Goal: Transaction & Acquisition: Purchase product/service

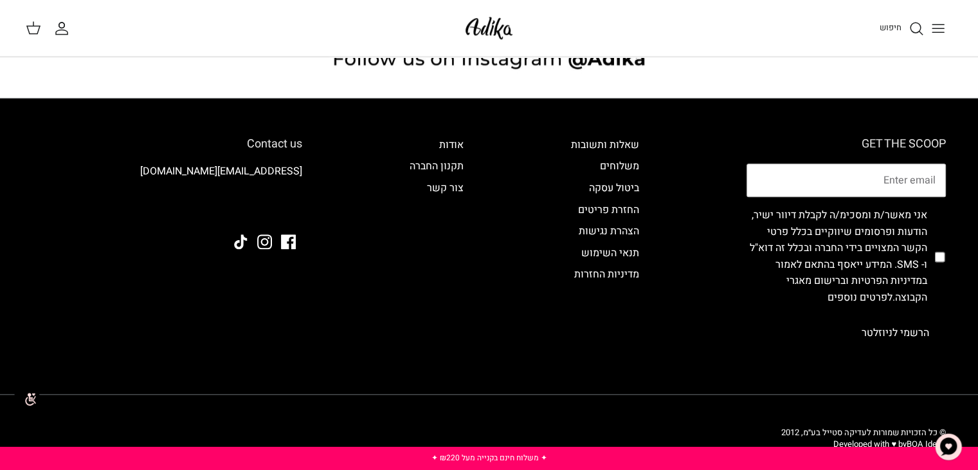
scroll to position [1269, 0]
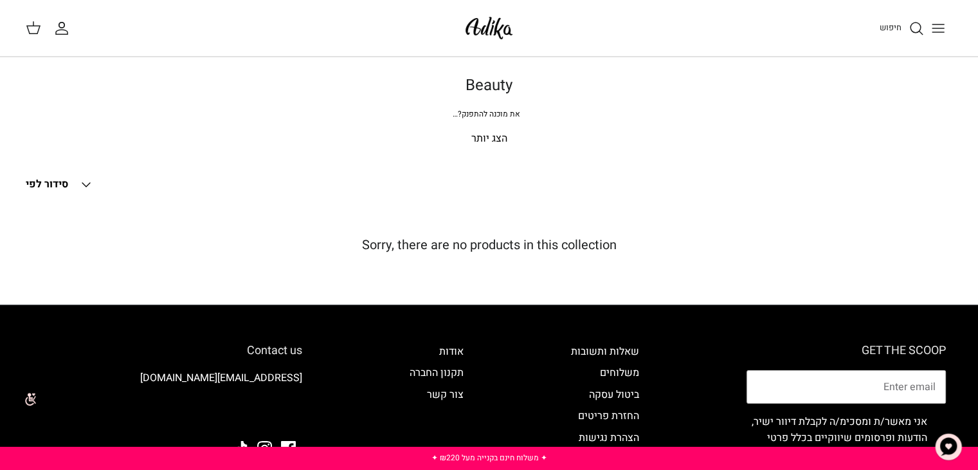
click at [906, 26] on link "חיפוש" at bounding box center [902, 28] width 44 height 15
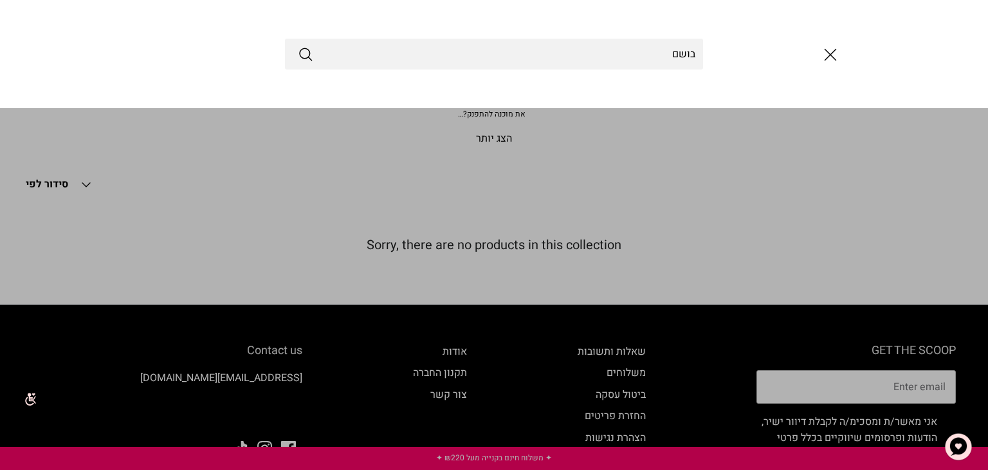
type input "בושם"
click at [298, 46] on button "Submit" at bounding box center [305, 54] width 15 height 17
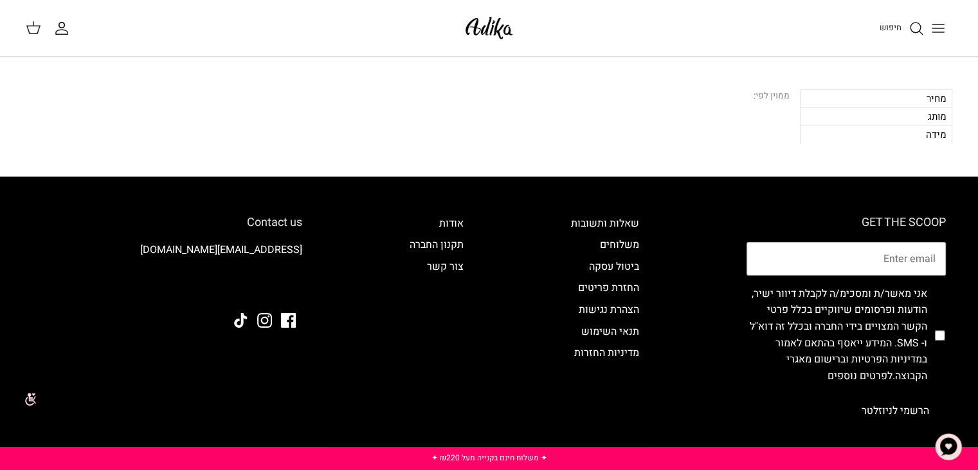
click at [935, 120] on div "מותג" at bounding box center [876, 116] width 152 height 18
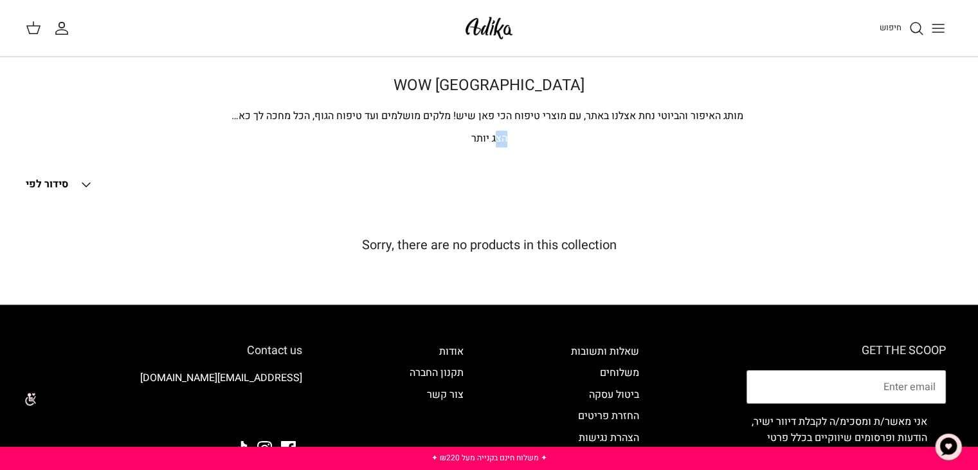
drag, startPoint x: 671, startPoint y: 127, endPoint x: 494, endPoint y: 131, distance: 176.9
click at [494, 131] on div "WOW LONDON מותג האיפור והביוטי נחת אצלנו באתר, עם מוצרי טיפוח הכי פאן שיש! מלקי…" at bounding box center [490, 112] width 952 height 71
click at [494, 131] on p "הצג יותר" at bounding box center [489, 139] width 901 height 17
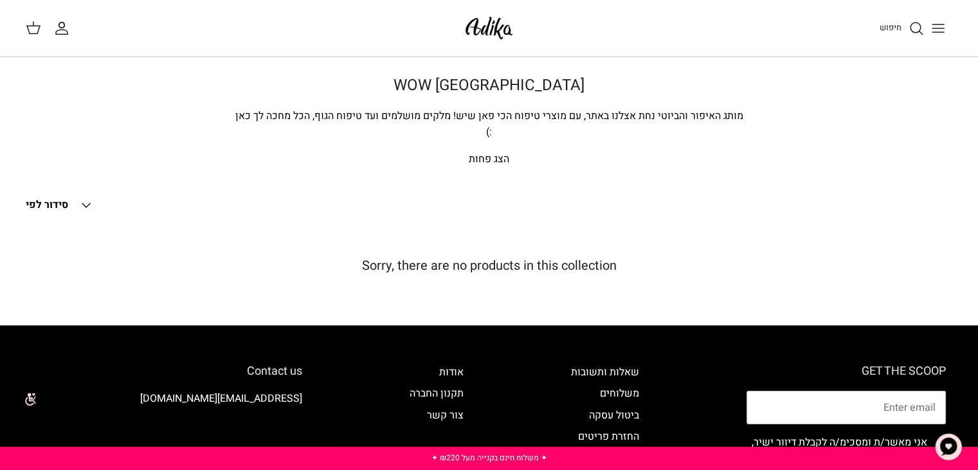
click at [78, 191] on button "Down סידור לפי" at bounding box center [60, 205] width 68 height 28
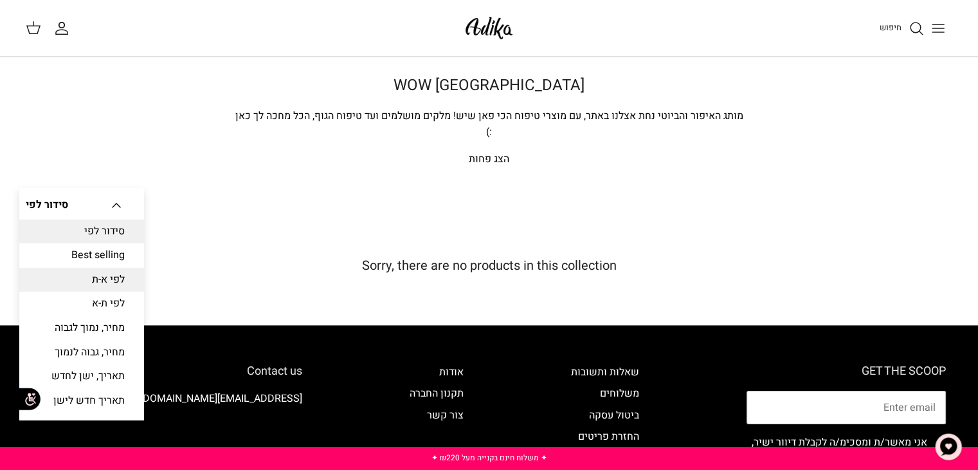
click at [95, 268] on link "לפי א-ת" at bounding box center [81, 280] width 125 height 24
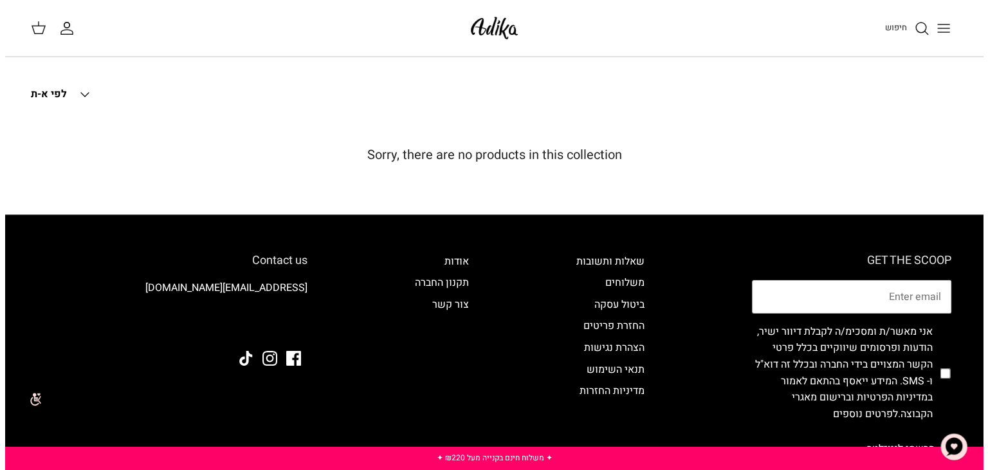
scroll to position [117, 0]
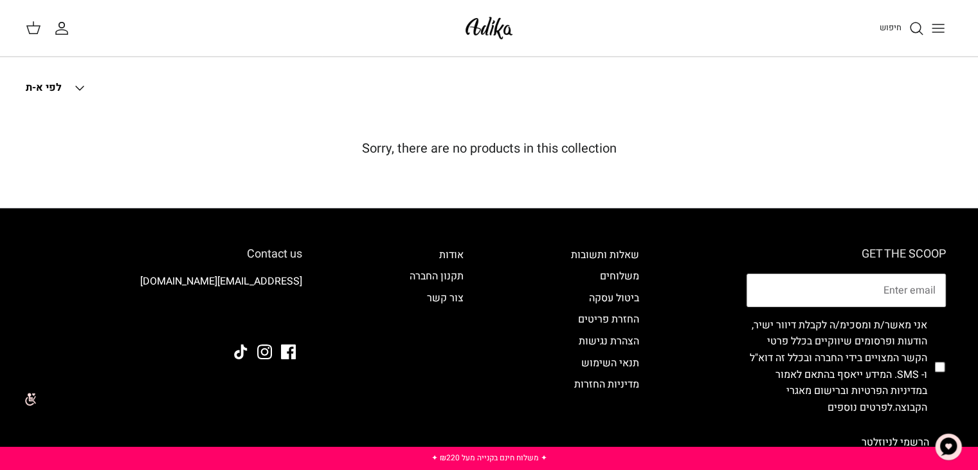
click at [937, 24] on line "Toggle menu" at bounding box center [939, 24] width 12 height 0
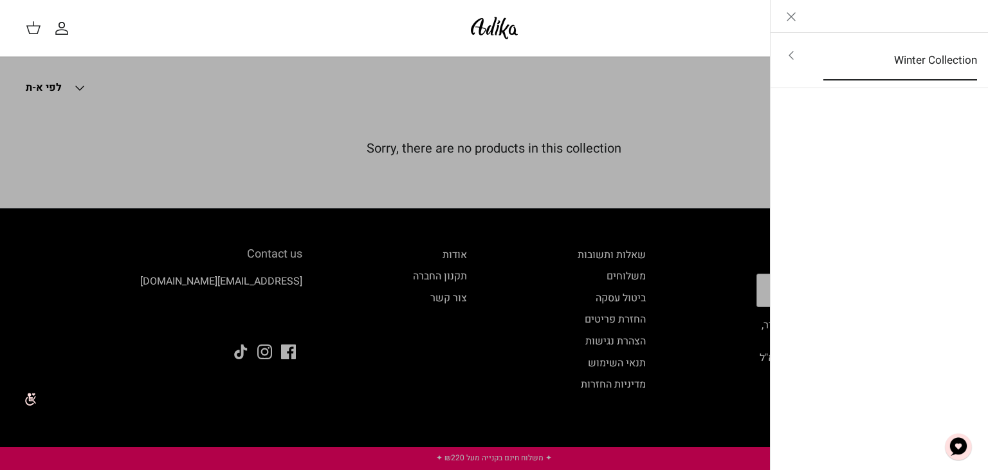
click at [901, 54] on link "Winter Collection" at bounding box center [900, 61] width 177 height 40
click at [925, 55] on link "לכל הפריטים" at bounding box center [879, 57] width 205 height 32
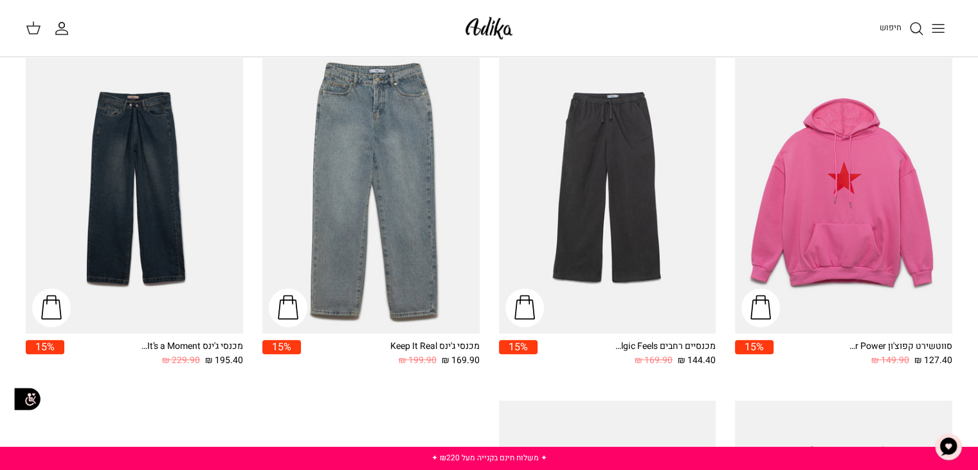
scroll to position [1642, 0]
